Goal: Task Accomplishment & Management: Use online tool/utility

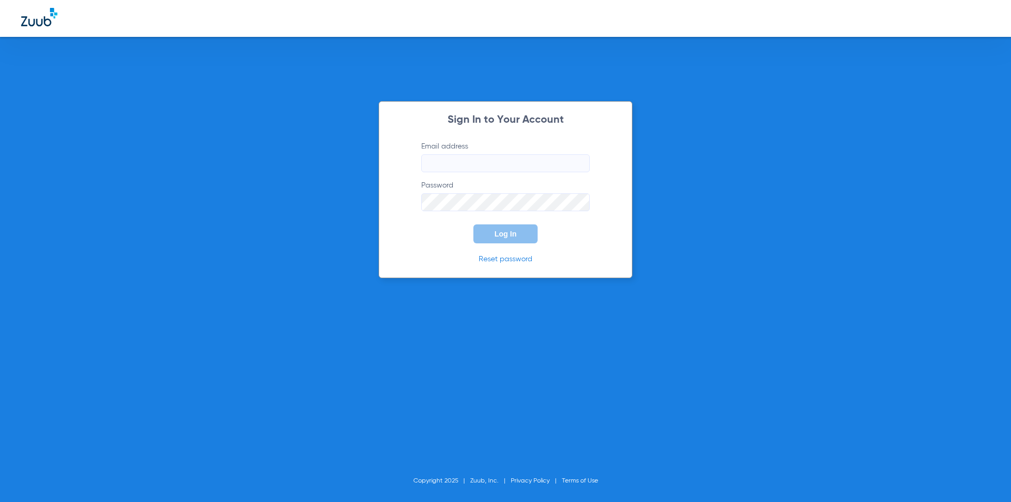
type input "[EMAIL_ADDRESS][DOMAIN_NAME]"
click at [513, 237] on span "Log In" at bounding box center [505, 234] width 22 height 8
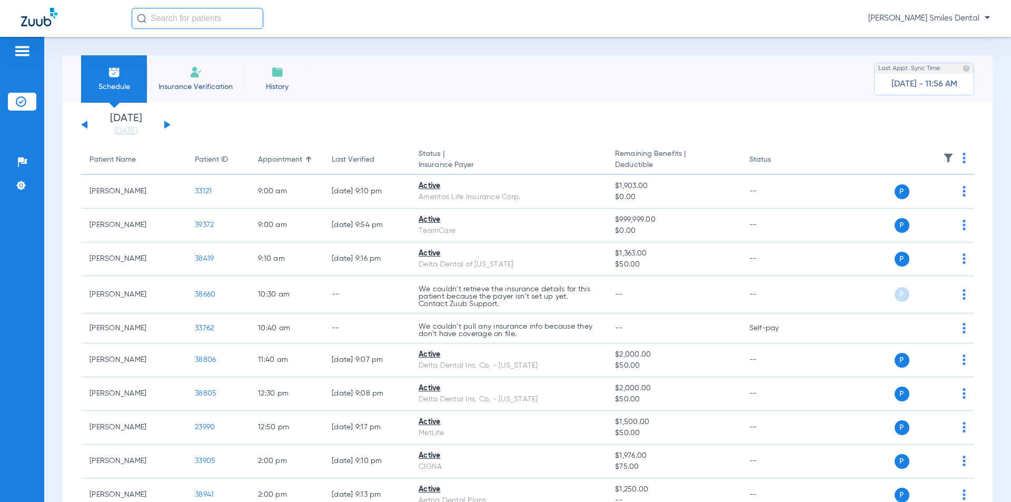
click at [218, 16] on input "text" at bounding box center [198, 18] width 132 height 21
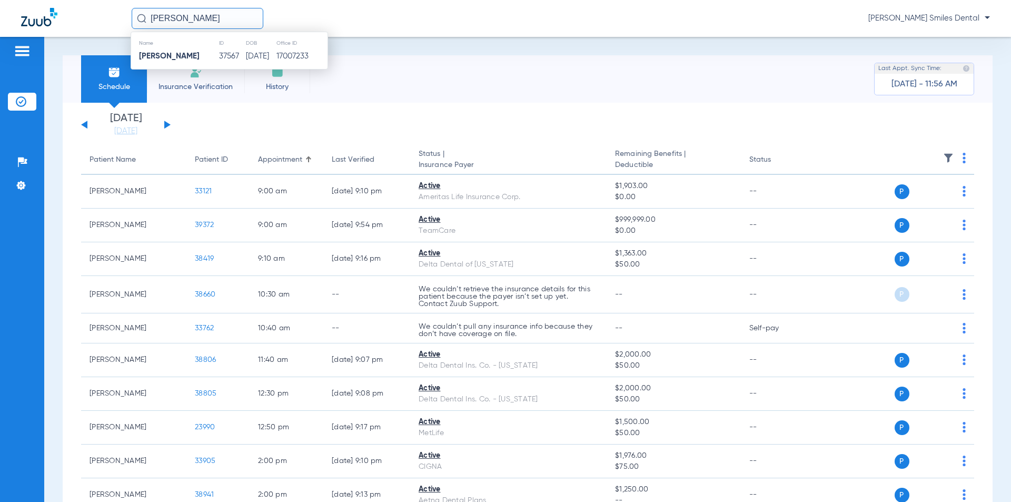
type input "[PERSON_NAME]"
click at [232, 56] on td "37567" at bounding box center [231, 56] width 27 height 15
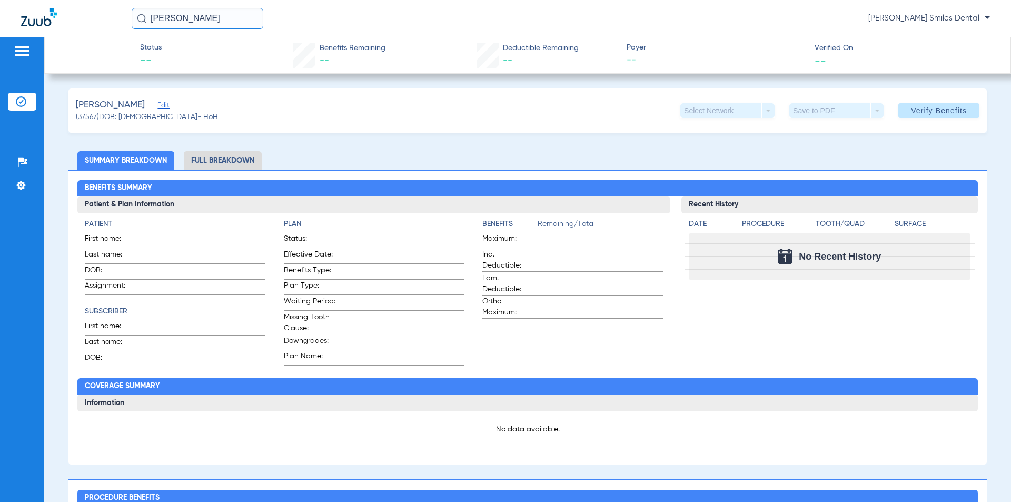
click at [235, 155] on li "Full Breakdown" at bounding box center [223, 160] width 78 height 18
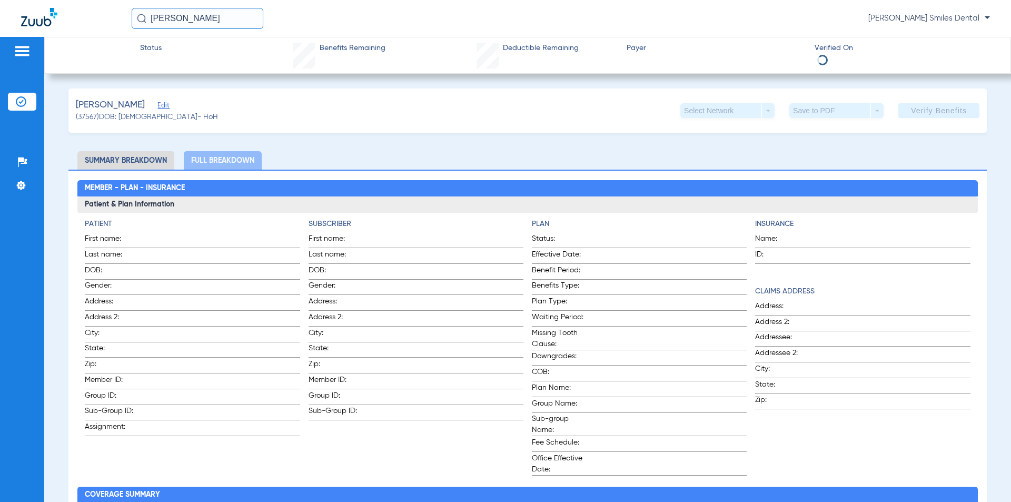
click at [129, 167] on li "Summary Breakdown" at bounding box center [125, 160] width 97 height 18
click at [23, 185] on img at bounding box center [21, 185] width 11 height 11
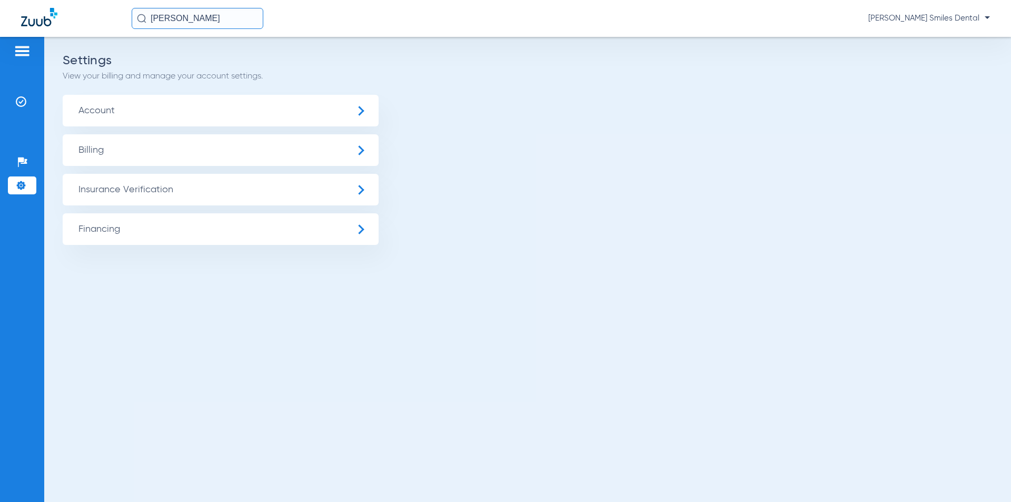
click at [223, 188] on span "Insurance Verification" at bounding box center [221, 190] width 316 height 32
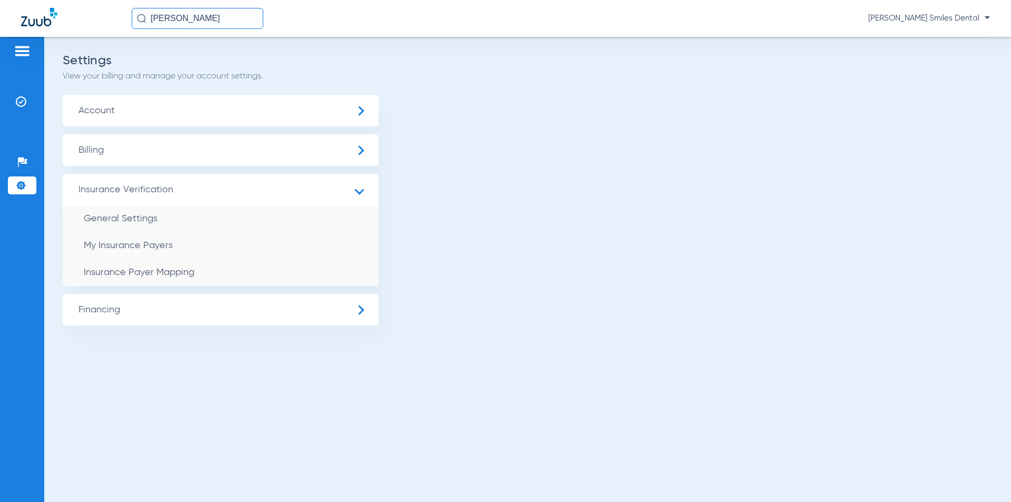
click at [23, 56] on img at bounding box center [22, 51] width 17 height 13
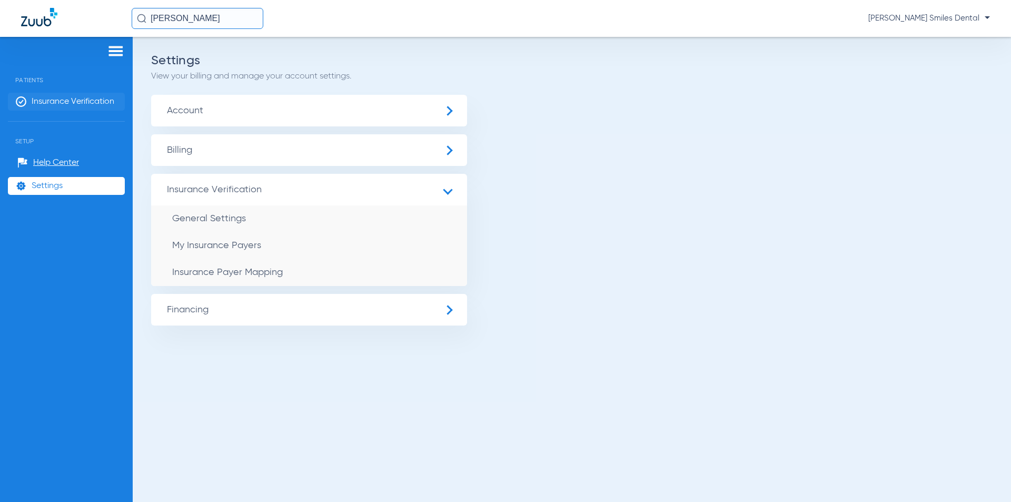
click at [83, 98] on span "Insurance Verification" at bounding box center [73, 101] width 83 height 11
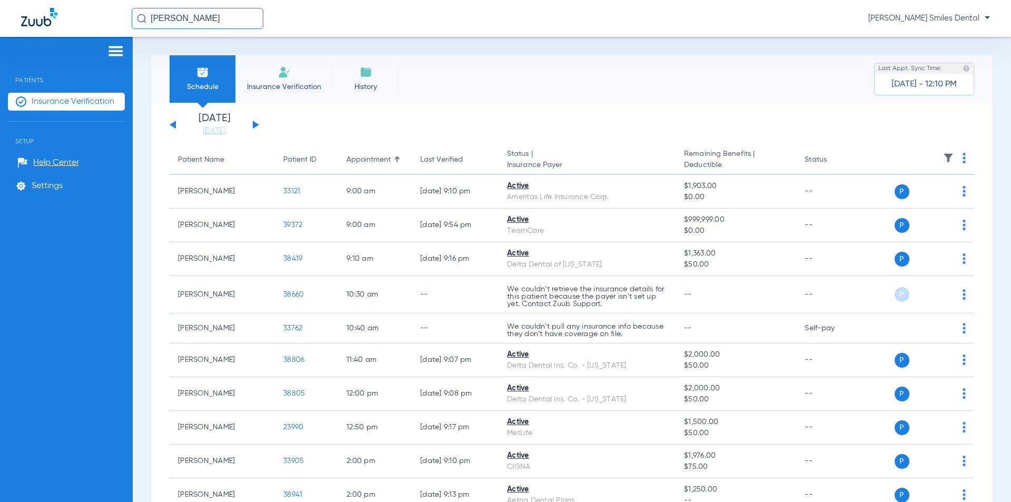
click at [309, 78] on li "Insurance Verification" at bounding box center [283, 78] width 97 height 47
